Goal: Information Seeking & Learning: Learn about a topic

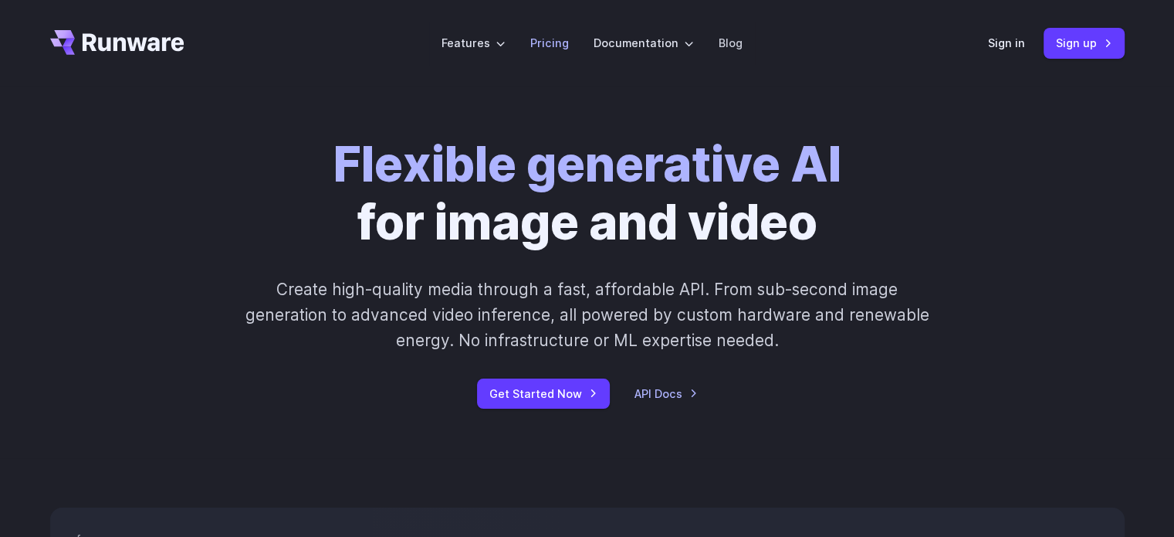
click at [562, 49] on link "Pricing" at bounding box center [549, 43] width 39 height 18
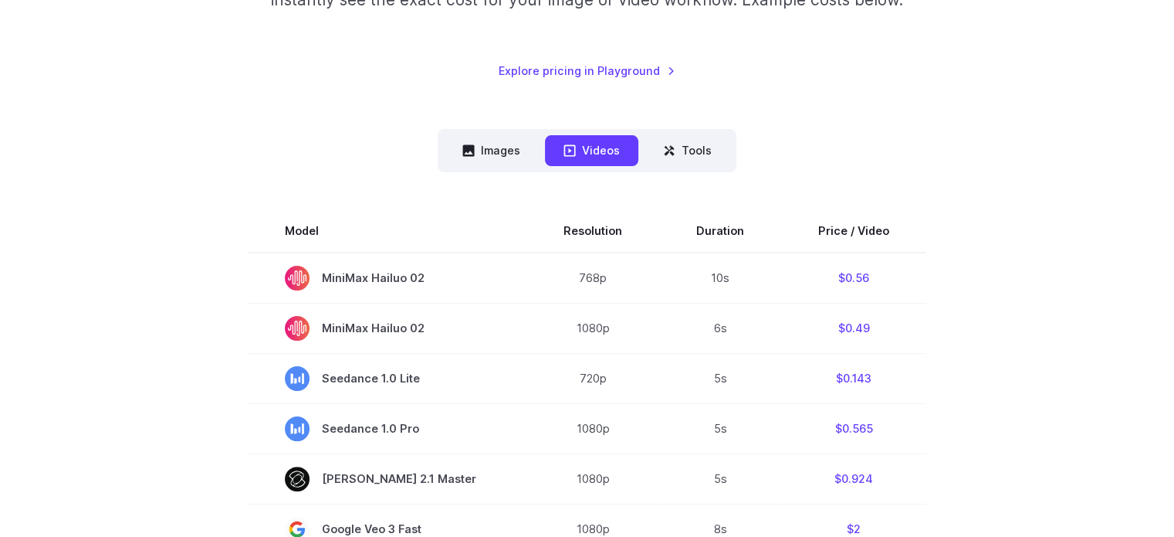
scroll to position [309, 0]
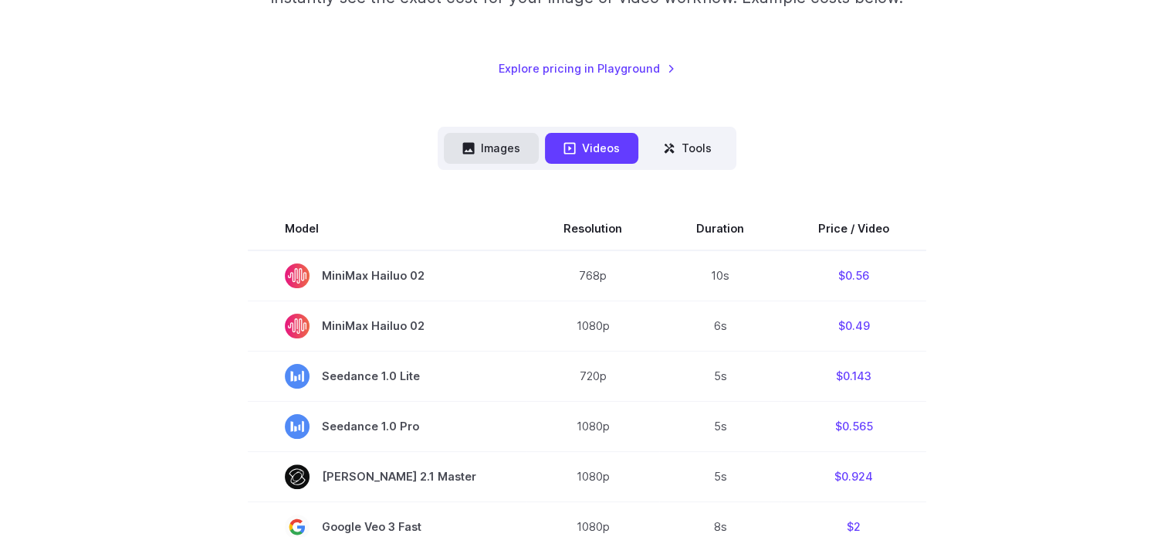
click at [500, 151] on button "Images" at bounding box center [491, 148] width 95 height 30
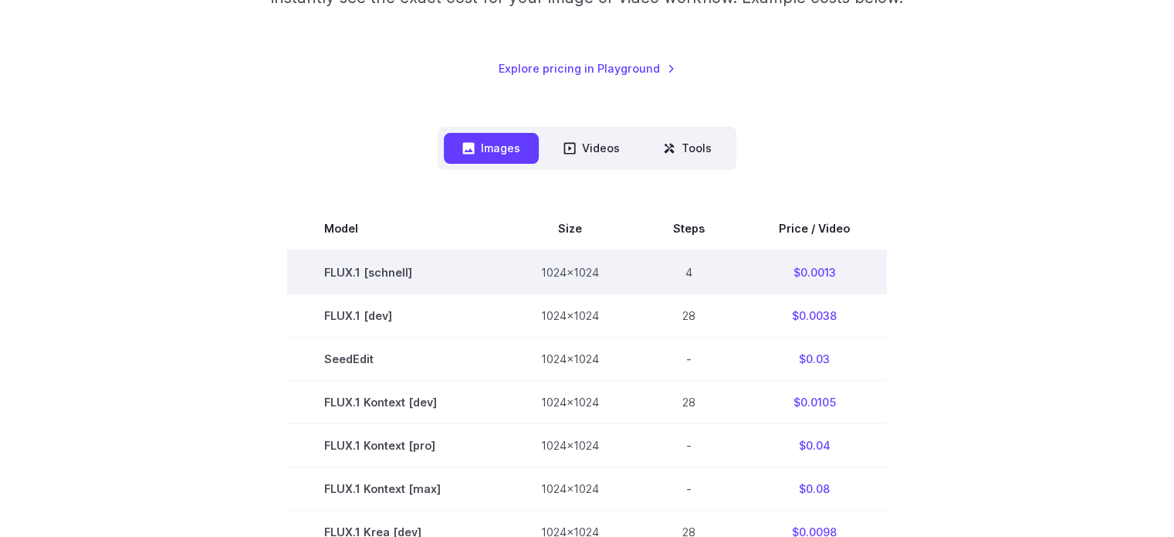
click at [687, 268] on td "4" at bounding box center [689, 272] width 106 height 44
drag, startPoint x: 780, startPoint y: 271, endPoint x: 873, endPoint y: 268, distance: 92.7
click at [873, 268] on td "$0.0013" at bounding box center [814, 272] width 145 height 44
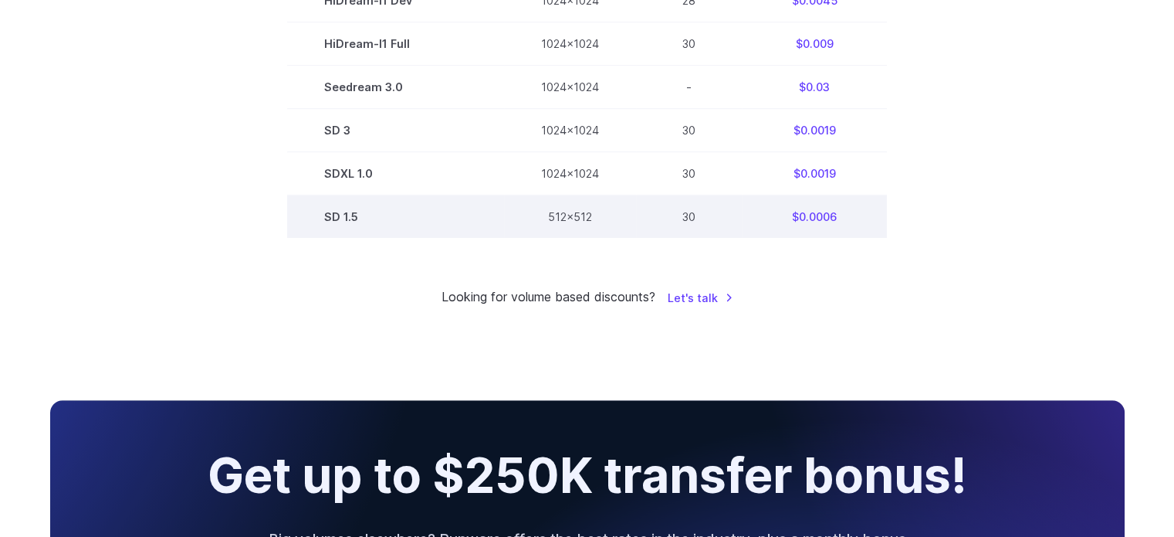
scroll to position [926, 0]
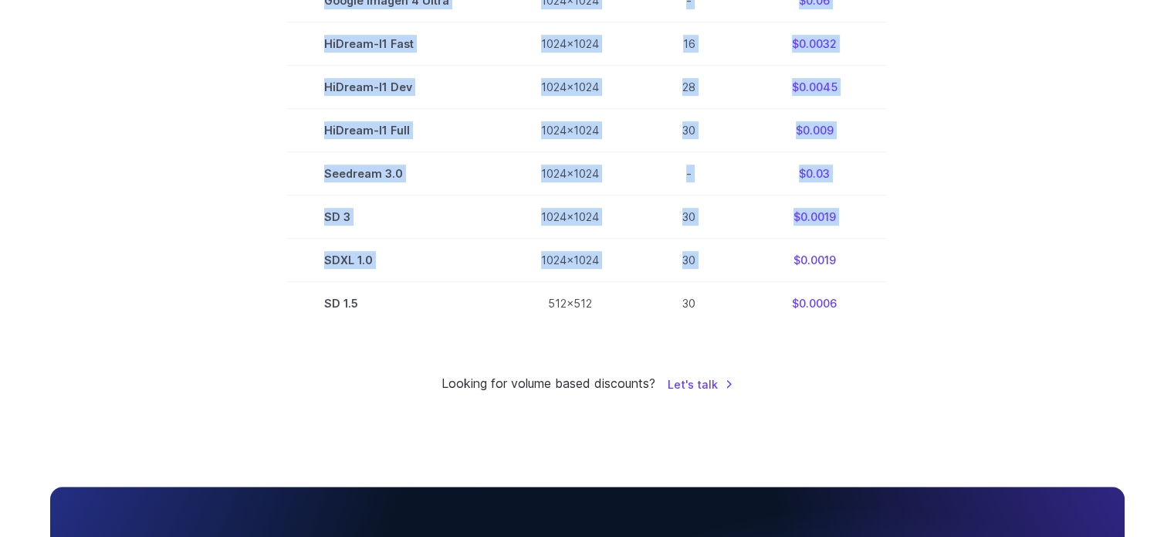
drag, startPoint x: 778, startPoint y: 266, endPoint x: 884, endPoint y: 262, distance: 105.9
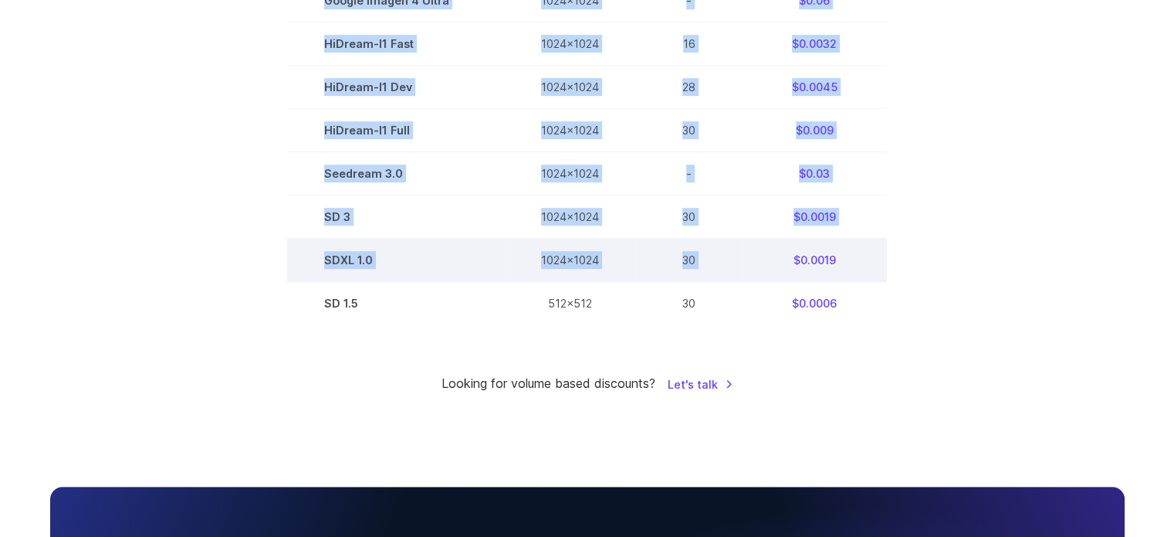
click at [840, 255] on td "$0.0019" at bounding box center [814, 260] width 145 height 43
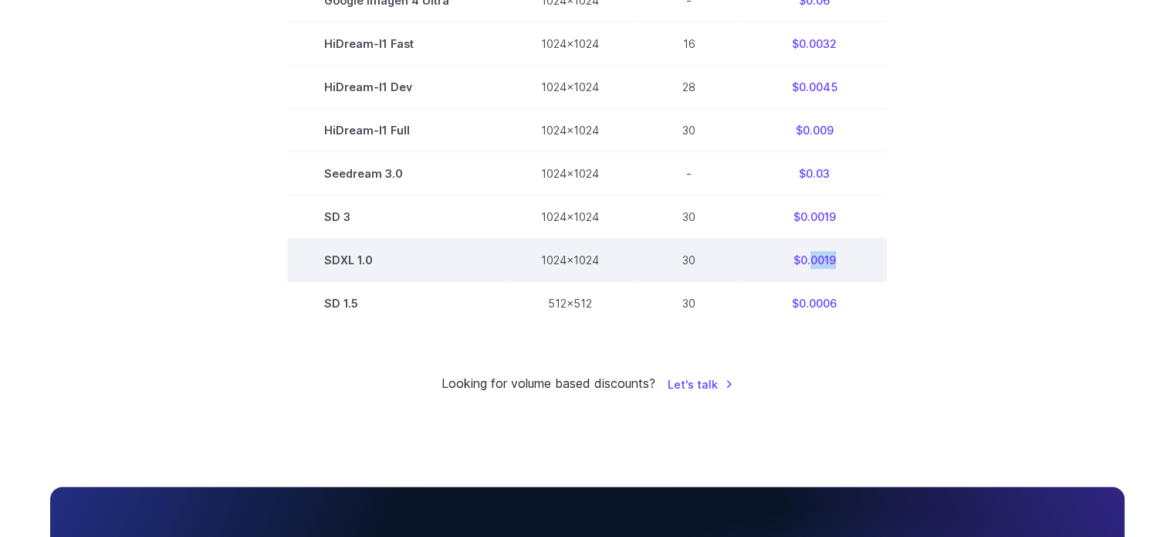
drag, startPoint x: 840, startPoint y: 276, endPoint x: 790, endPoint y: 262, distance: 52.1
click at [797, 264] on td "$0.0019" at bounding box center [814, 260] width 145 height 43
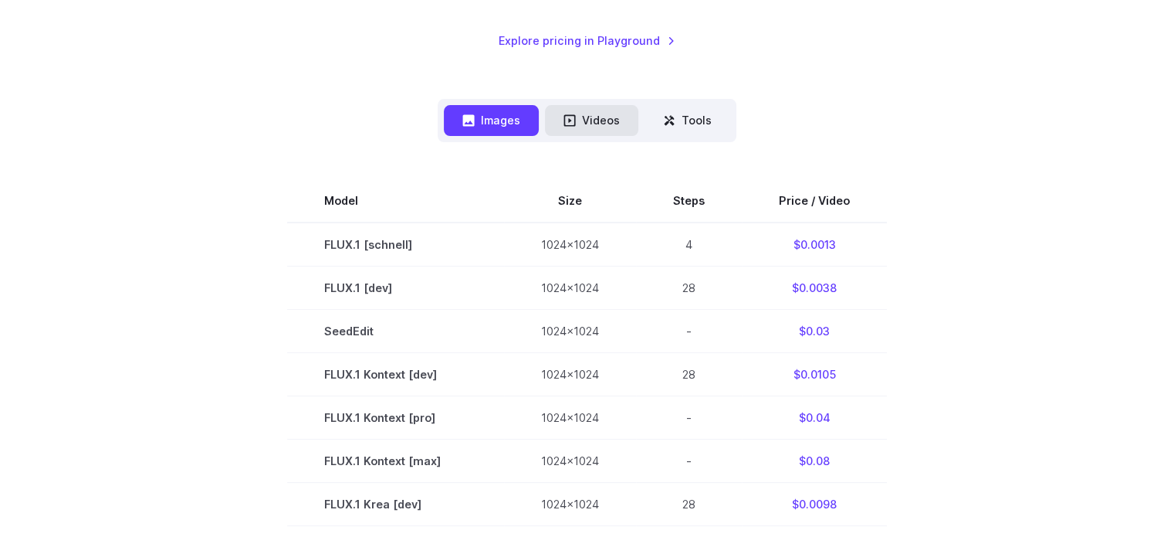
scroll to position [232, 0]
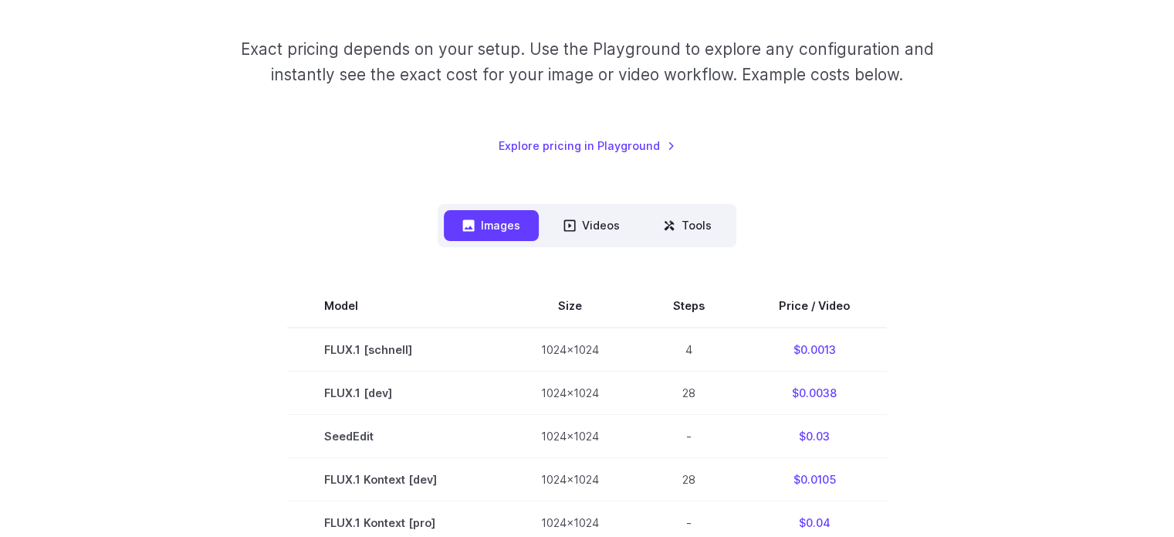
click at [605, 205] on nav "Images Videos Tools ****** ****** *****" at bounding box center [587, 225] width 299 height 42
click at [676, 225] on button "Tools" at bounding box center [688, 225] width 86 height 30
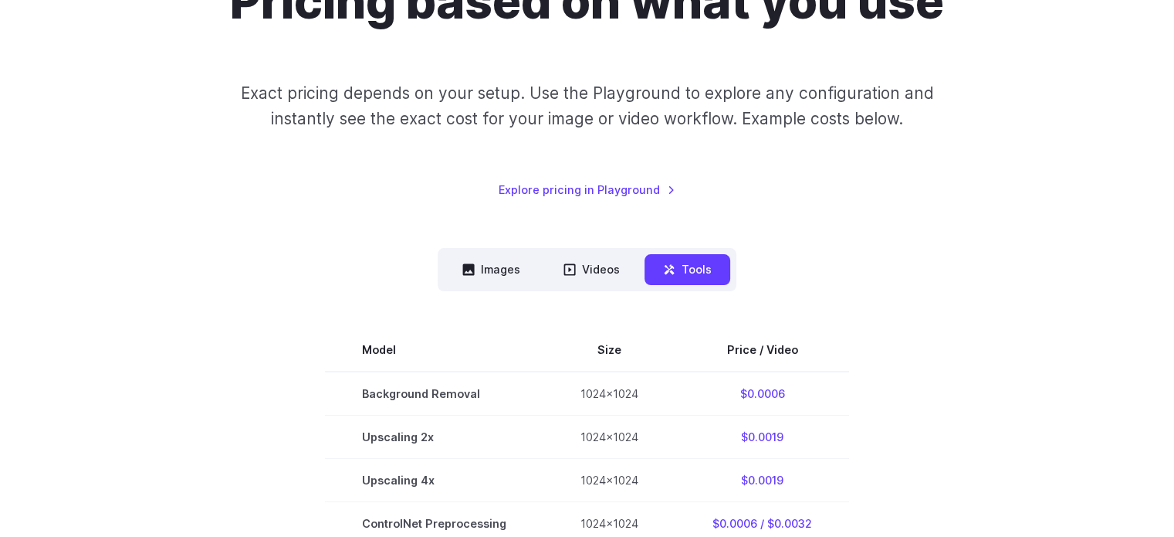
scroll to position [154, 0]
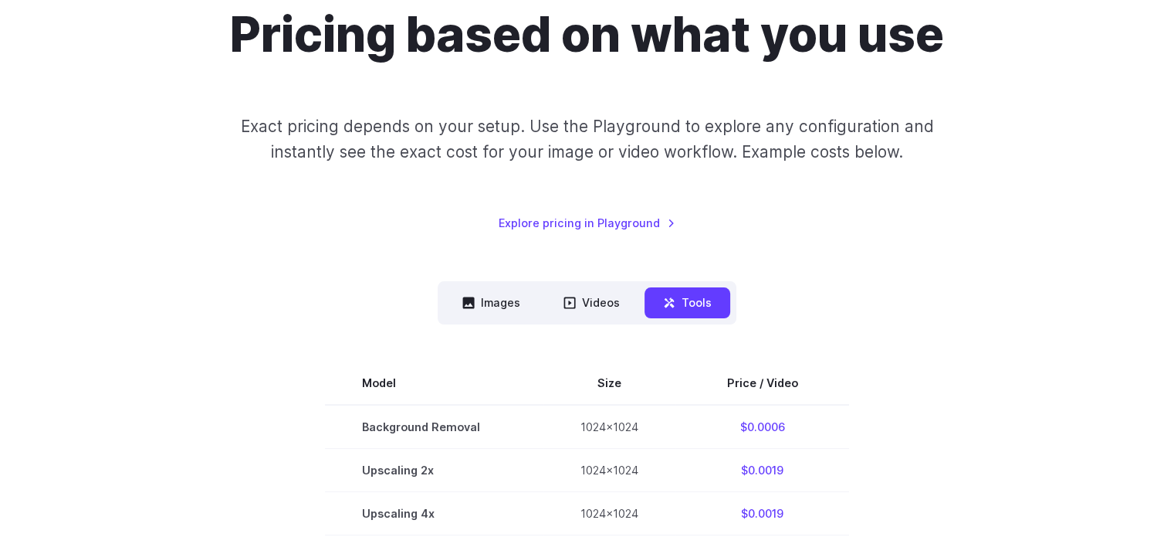
click at [514, 281] on nav "Images Videos Tools ****** ****** *****" at bounding box center [587, 302] width 299 height 42
click at [513, 296] on button "Images" at bounding box center [491, 302] width 95 height 30
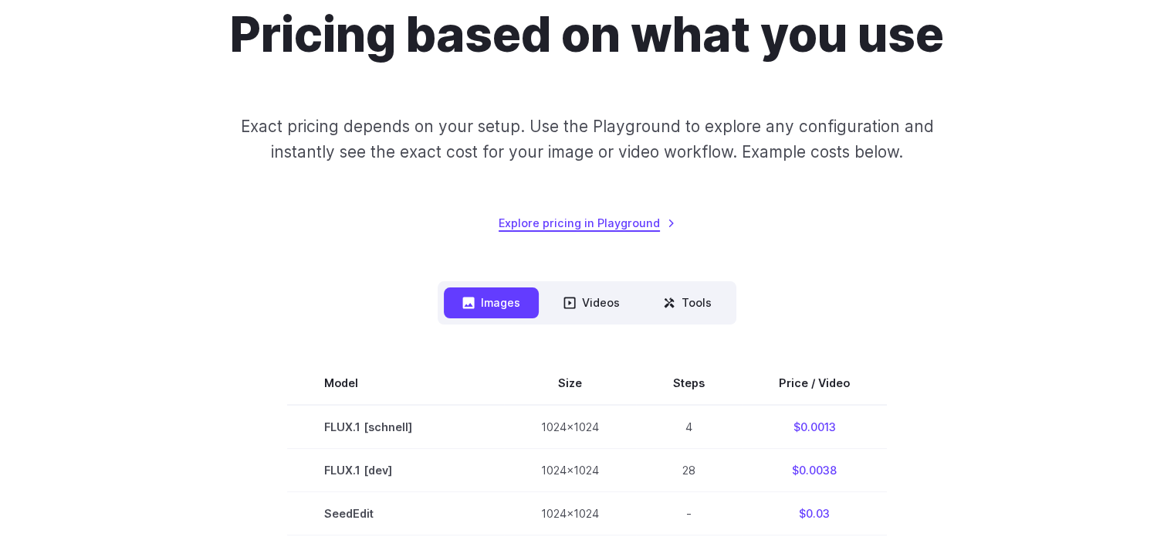
click at [566, 229] on link "Explore pricing in Playground" at bounding box center [587, 223] width 177 height 18
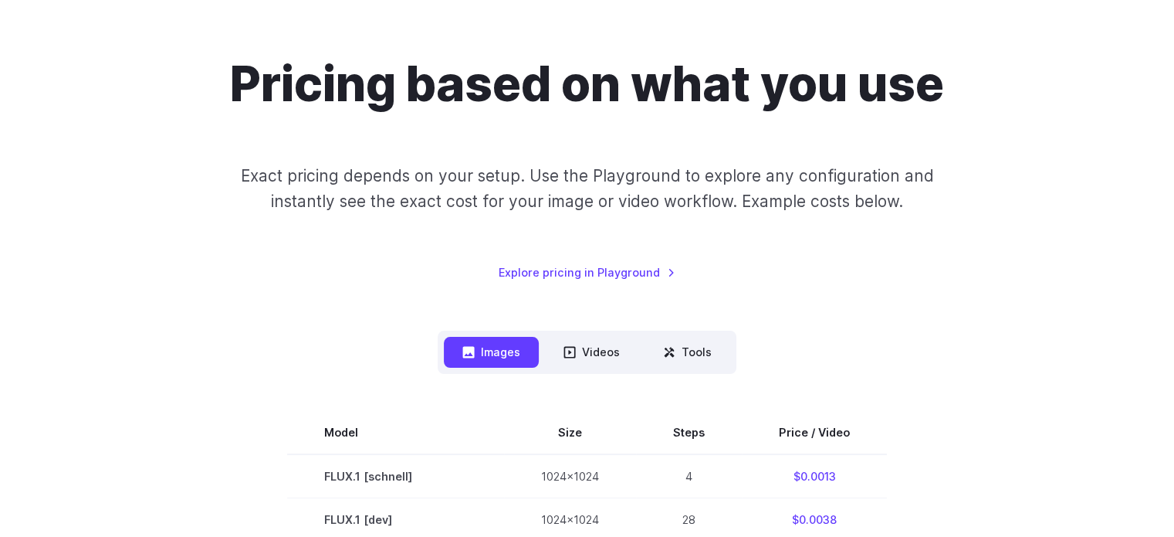
scroll to position [0, 0]
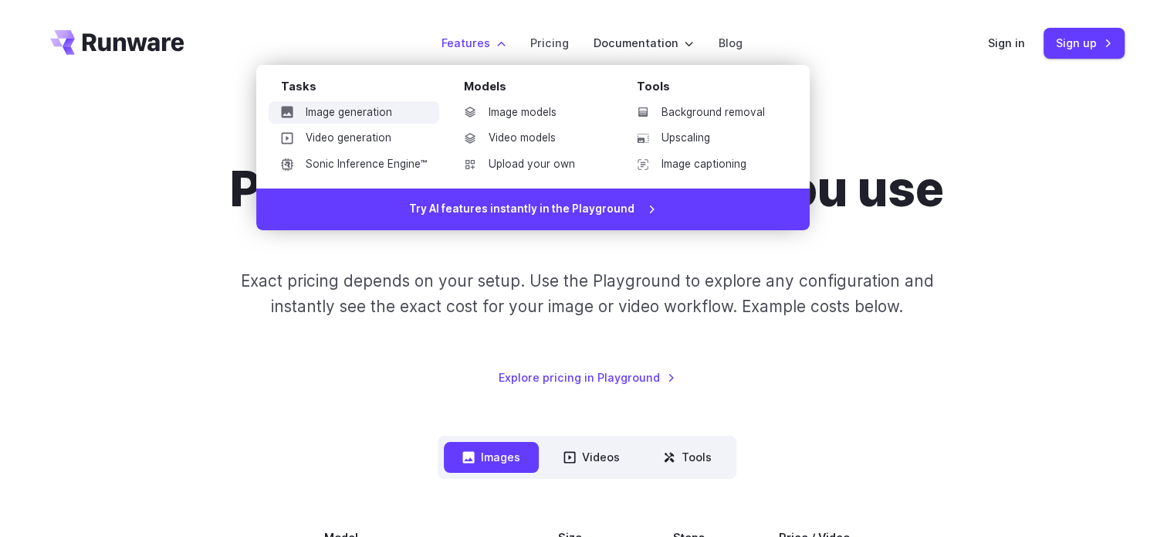
click at [378, 117] on link "Image generation" at bounding box center [354, 112] width 171 height 23
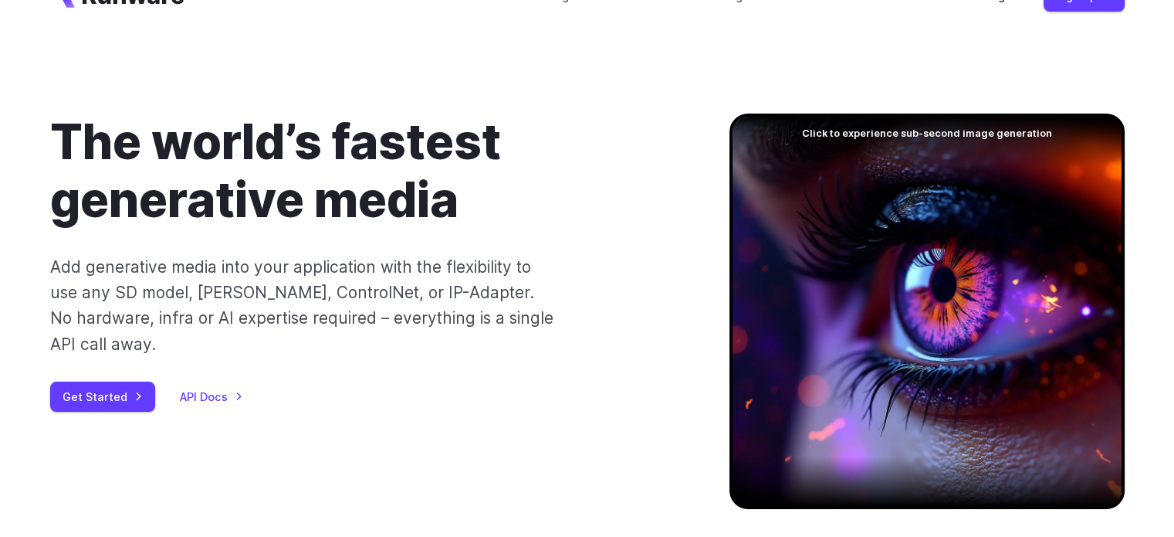
scroll to position [232, 0]
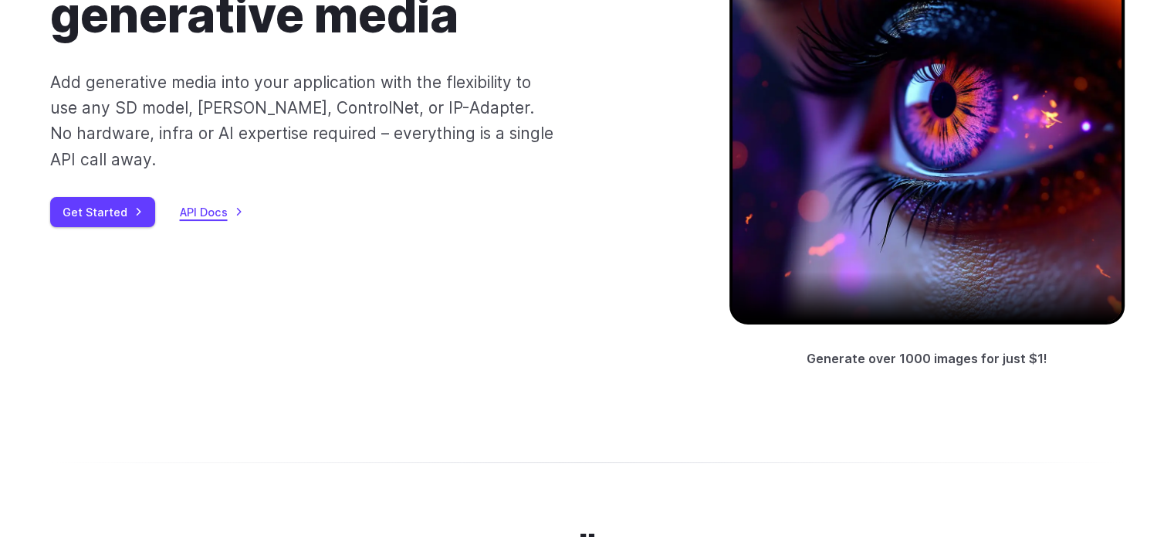
click at [180, 203] on link "API Docs" at bounding box center [211, 212] width 63 height 18
